Goal: Information Seeking & Learning: Learn about a topic

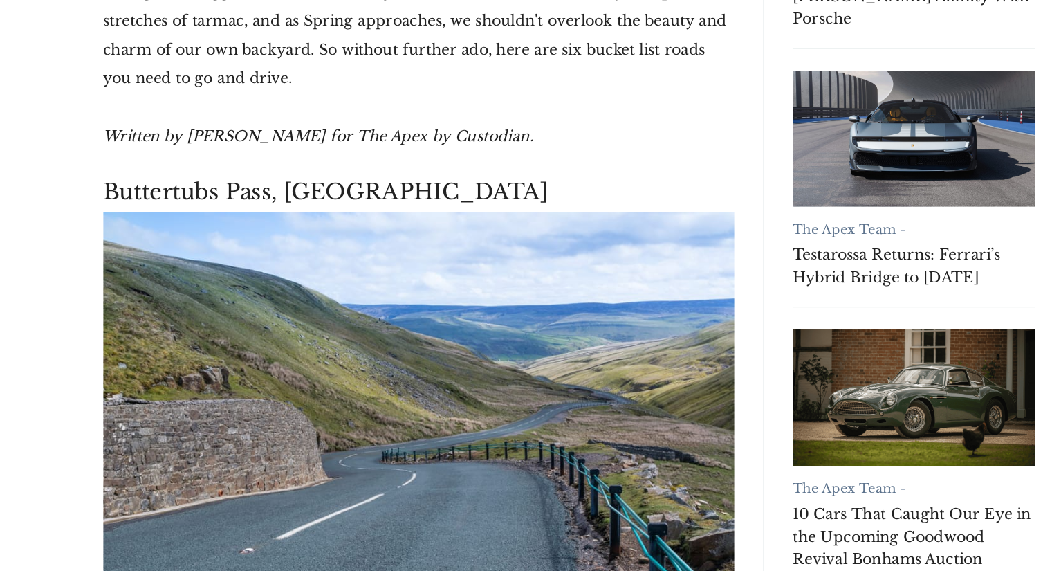
scroll to position [405, 0]
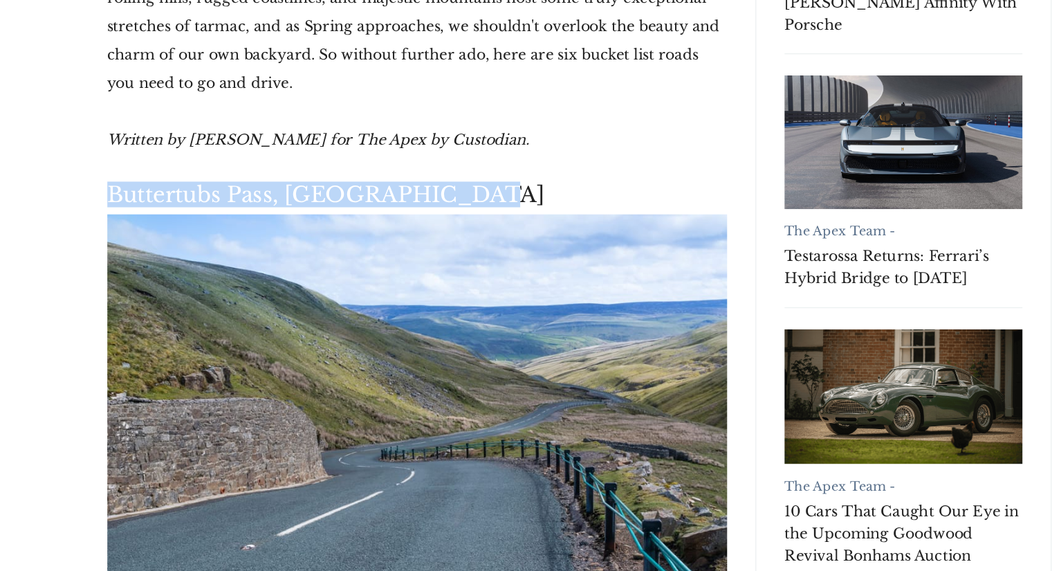
drag, startPoint x: 437, startPoint y: 239, endPoint x: 149, endPoint y: 233, distance: 287.9
copy h3 "Buttertubs Pass, [GEOGRAPHIC_DATA]"
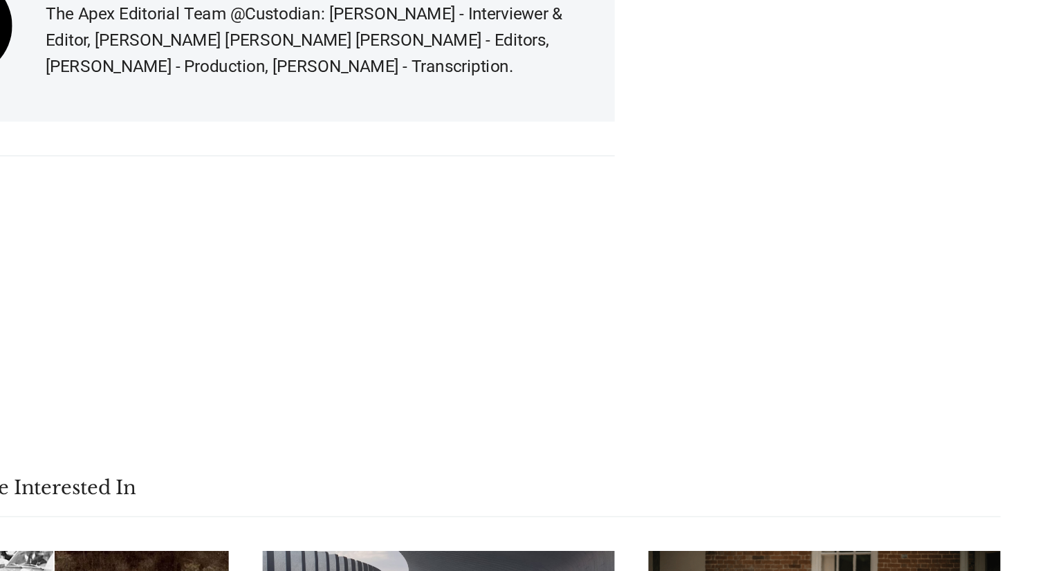
scroll to position [10988, 0]
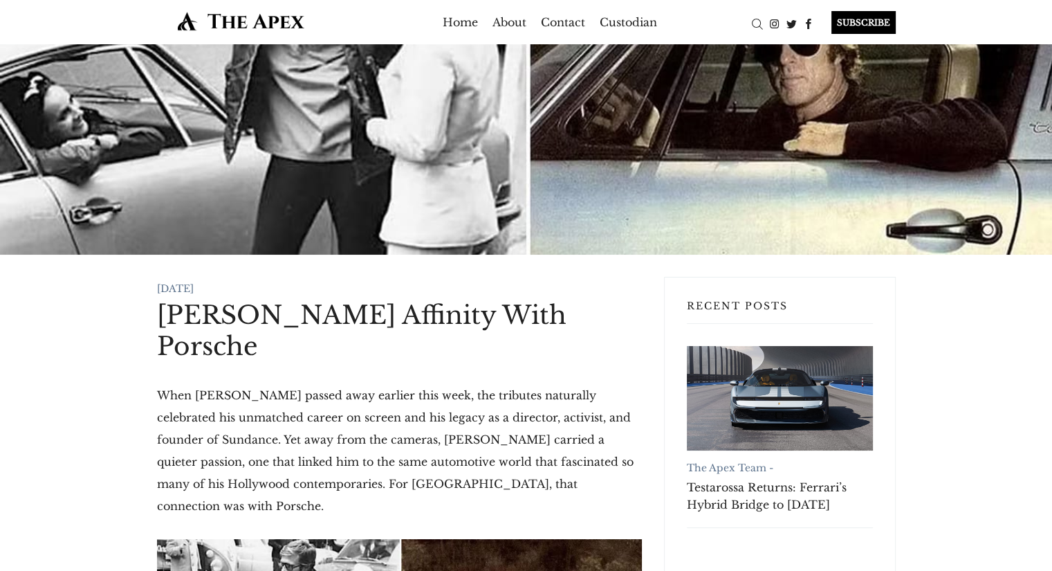
click at [378, 437] on p "When Robert Redford passed away earlier this week, the tributes naturally celeb…" at bounding box center [399, 450] width 485 height 133
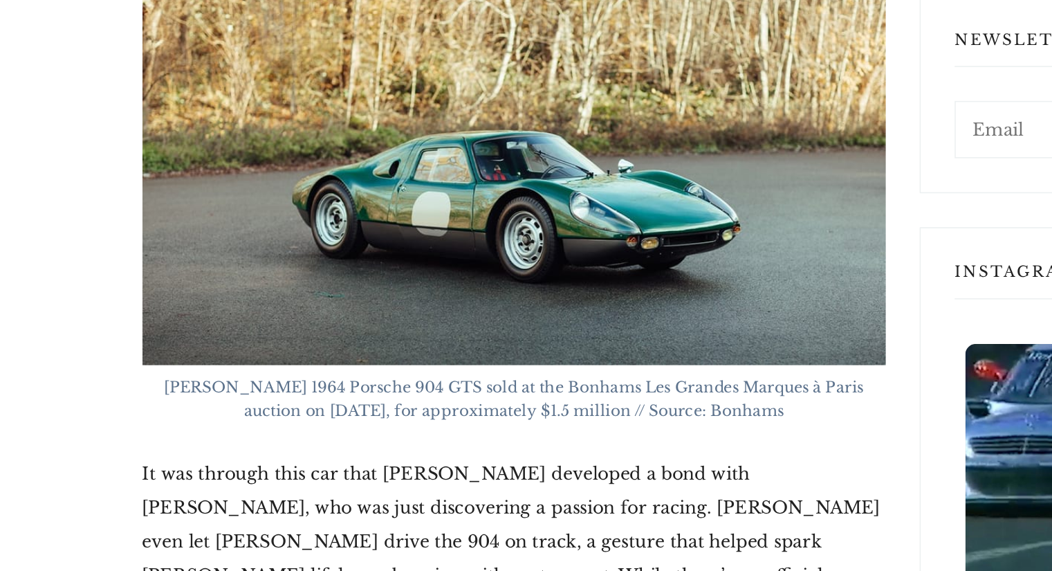
scroll to position [1016, 0]
drag, startPoint x: 327, startPoint y: 331, endPoint x: 217, endPoint y: 336, distance: 110.1
click at [217, 378] on span "Redford's 1964 Porsche 904 GTS sold at the Bonhams Les Grandes Marques à Paris …" at bounding box center [400, 392] width 459 height 28
copy span "1964 Porsche 904 GTS"
